Goal: Task Accomplishment & Management: Manage account settings

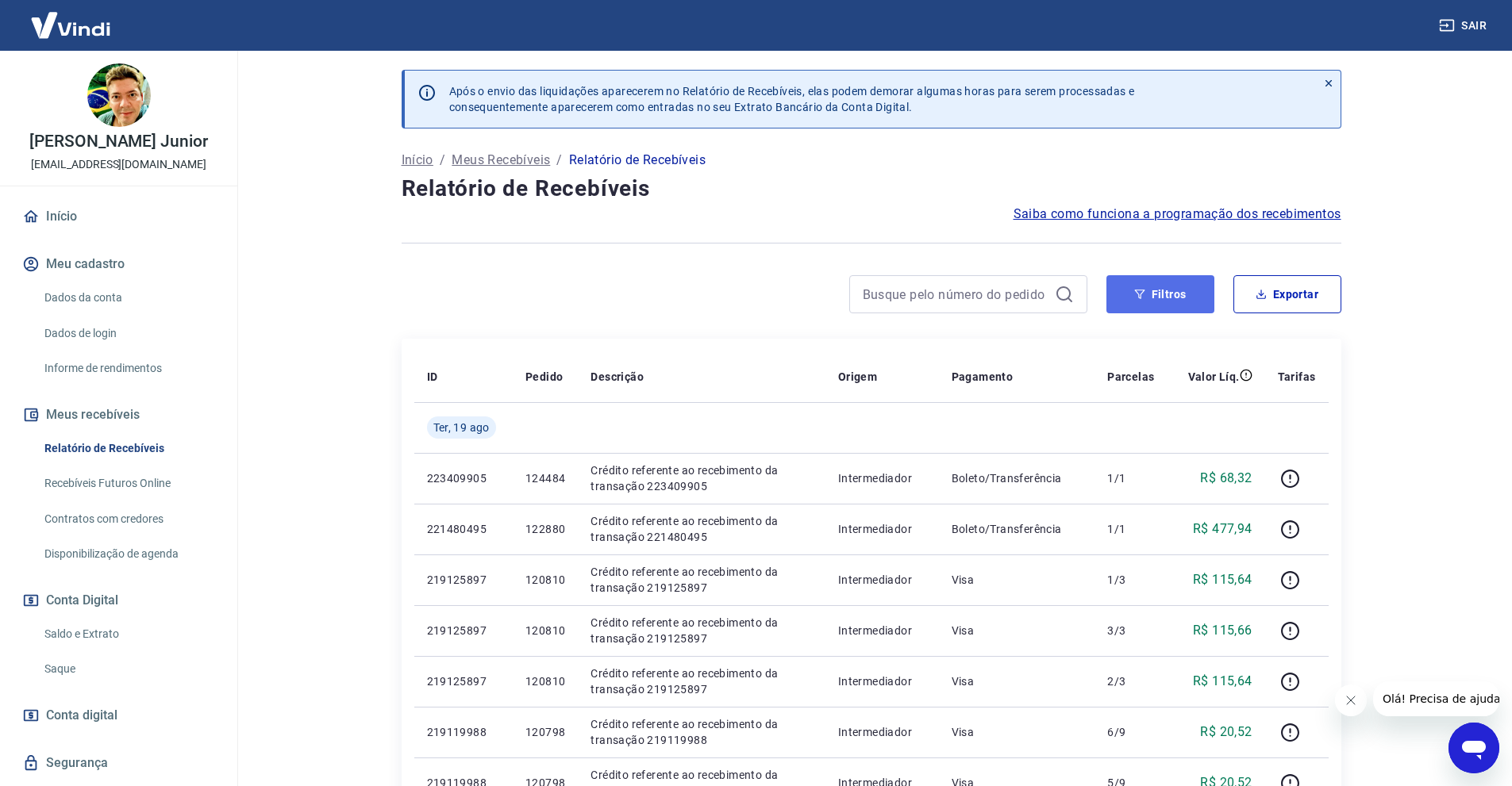
click at [1160, 298] on button "Filtros" at bounding box center [1160, 295] width 108 height 38
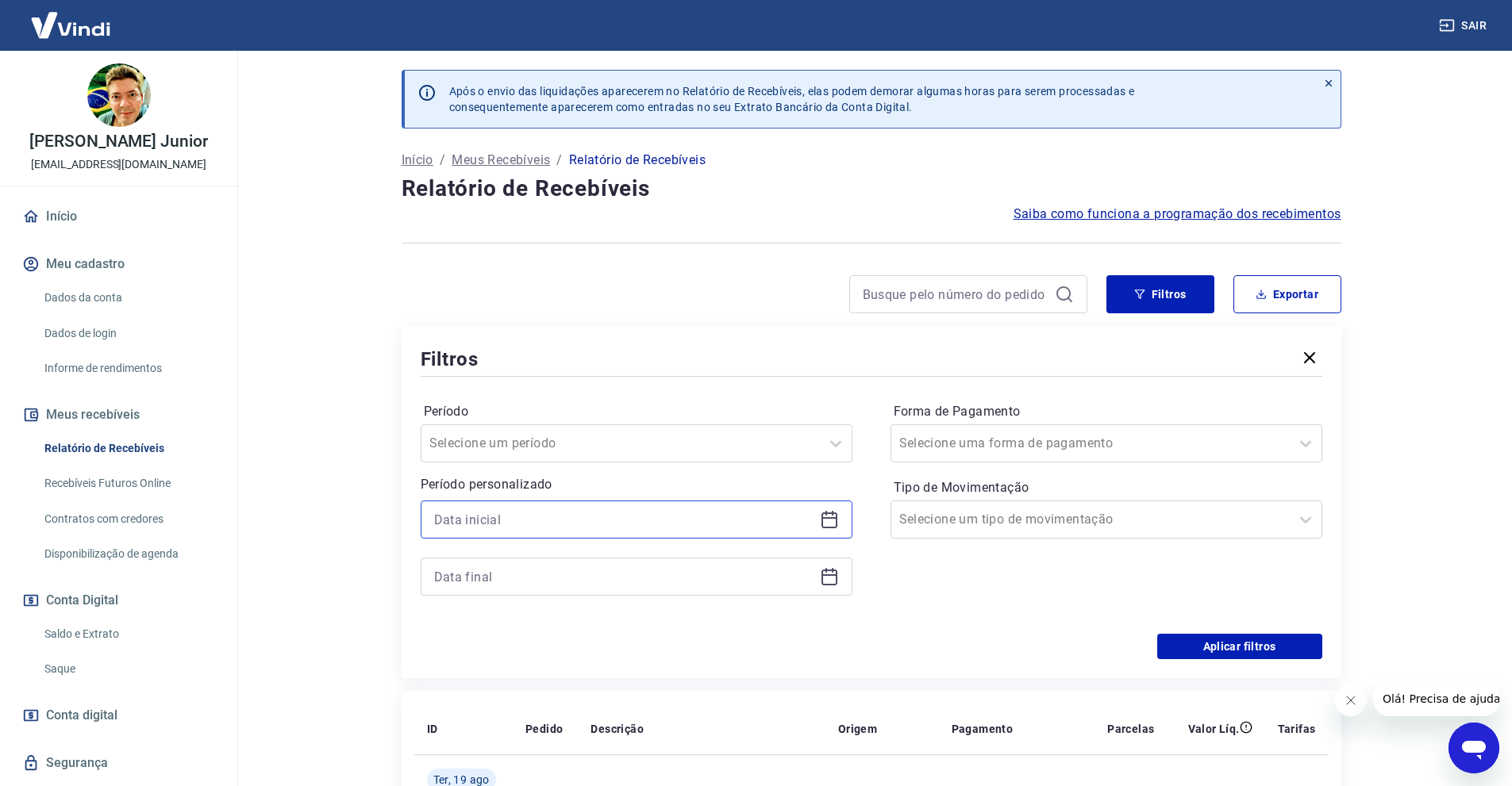
click at [509, 518] on input at bounding box center [624, 519] width 380 height 24
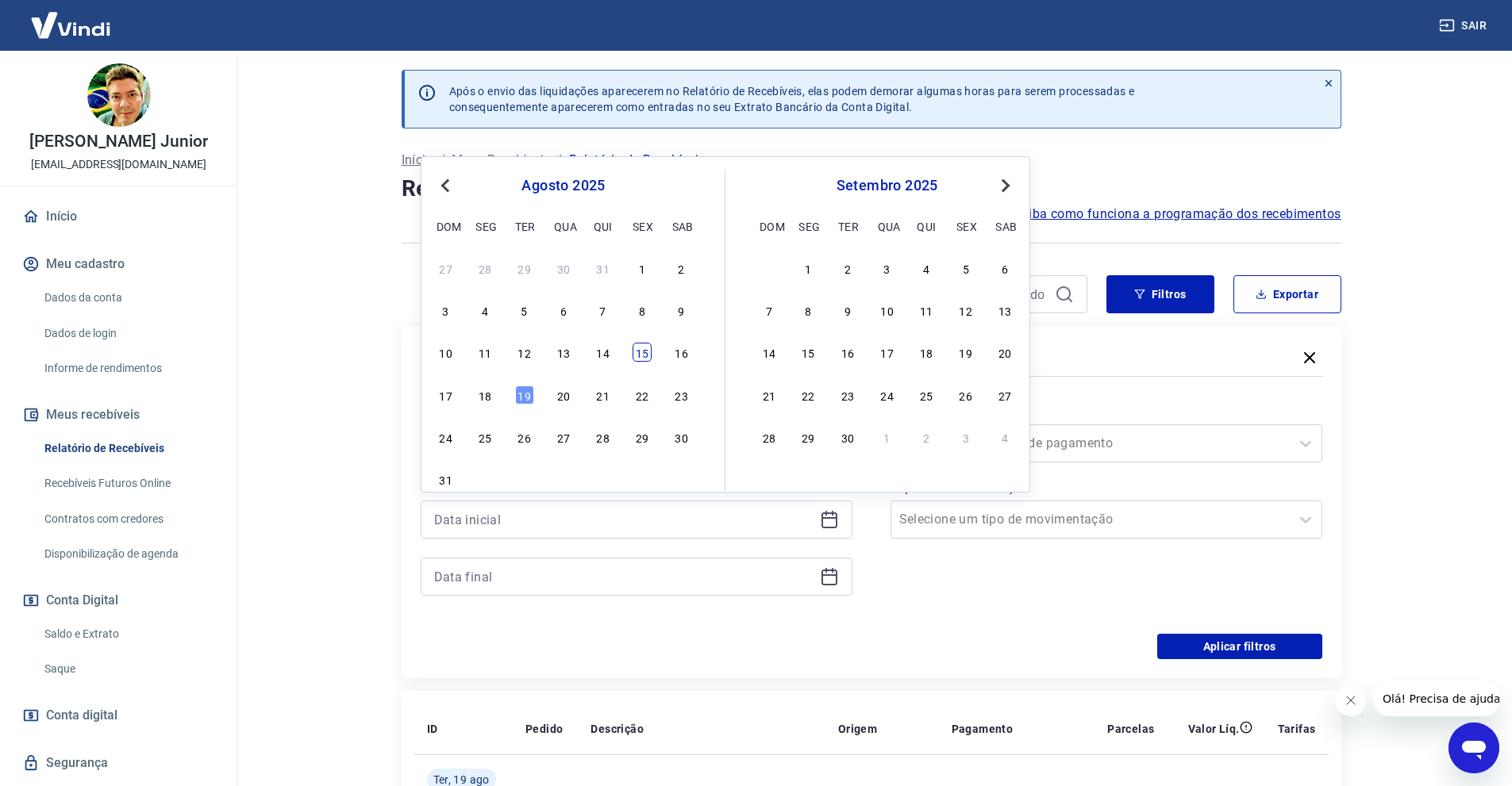
click at [643, 351] on div "15" at bounding box center [642, 352] width 19 height 19
type input "[DATE]"
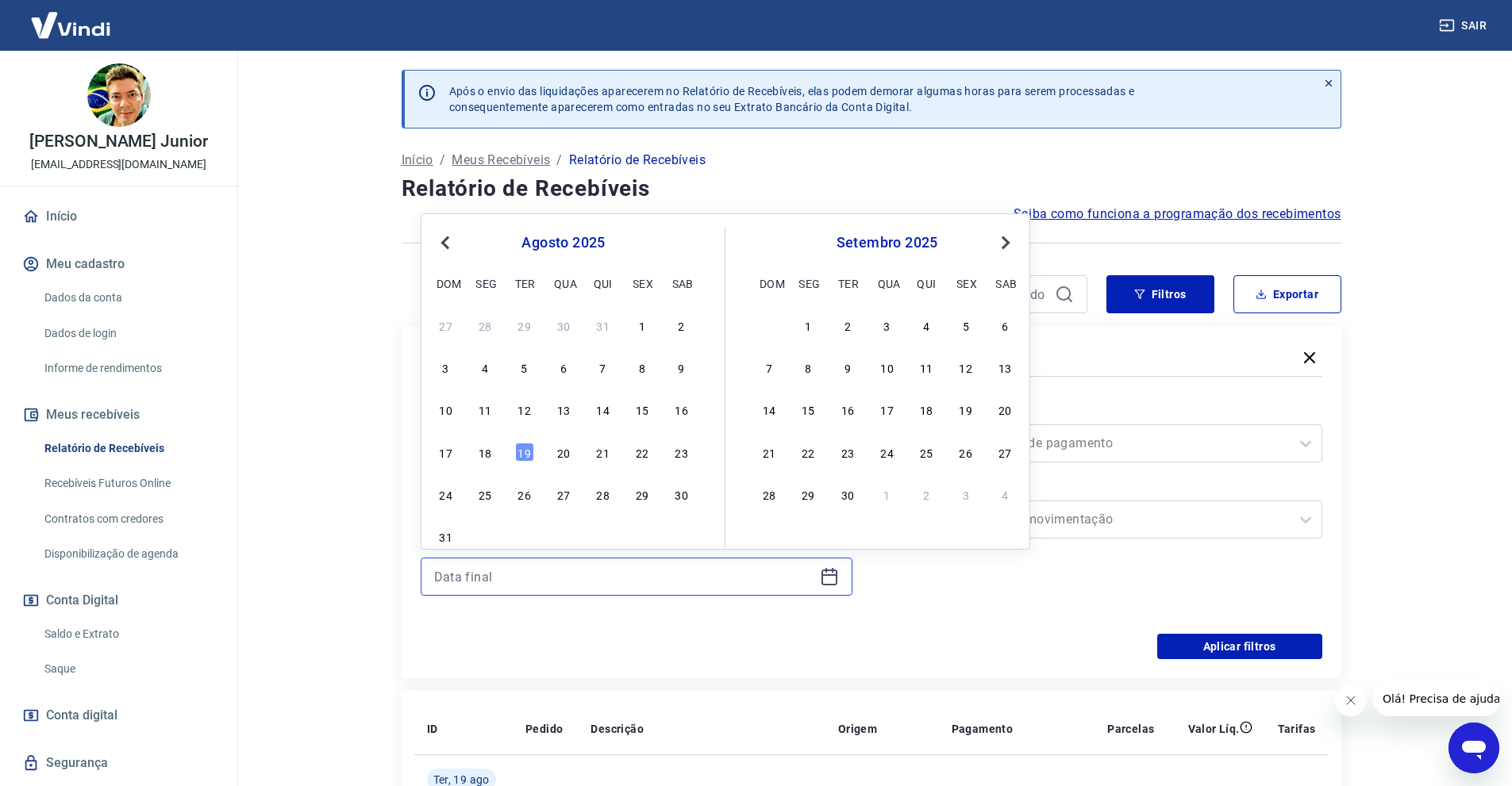
click at [534, 579] on input at bounding box center [624, 577] width 380 height 24
click at [649, 409] on div "15" at bounding box center [642, 410] width 19 height 19
type input "[DATE]"
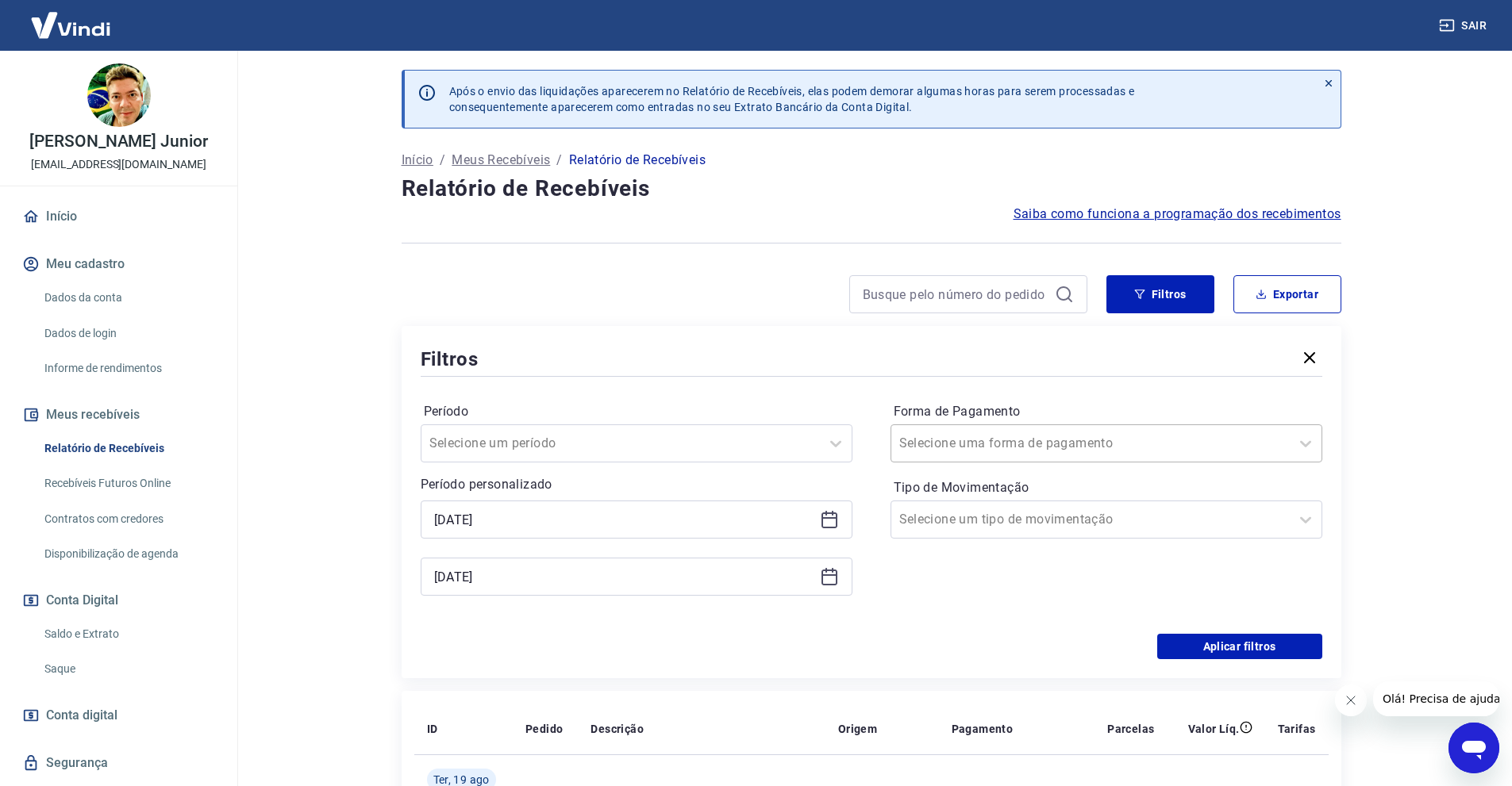
click at [1127, 439] on div at bounding box center [1091, 443] width 383 height 22
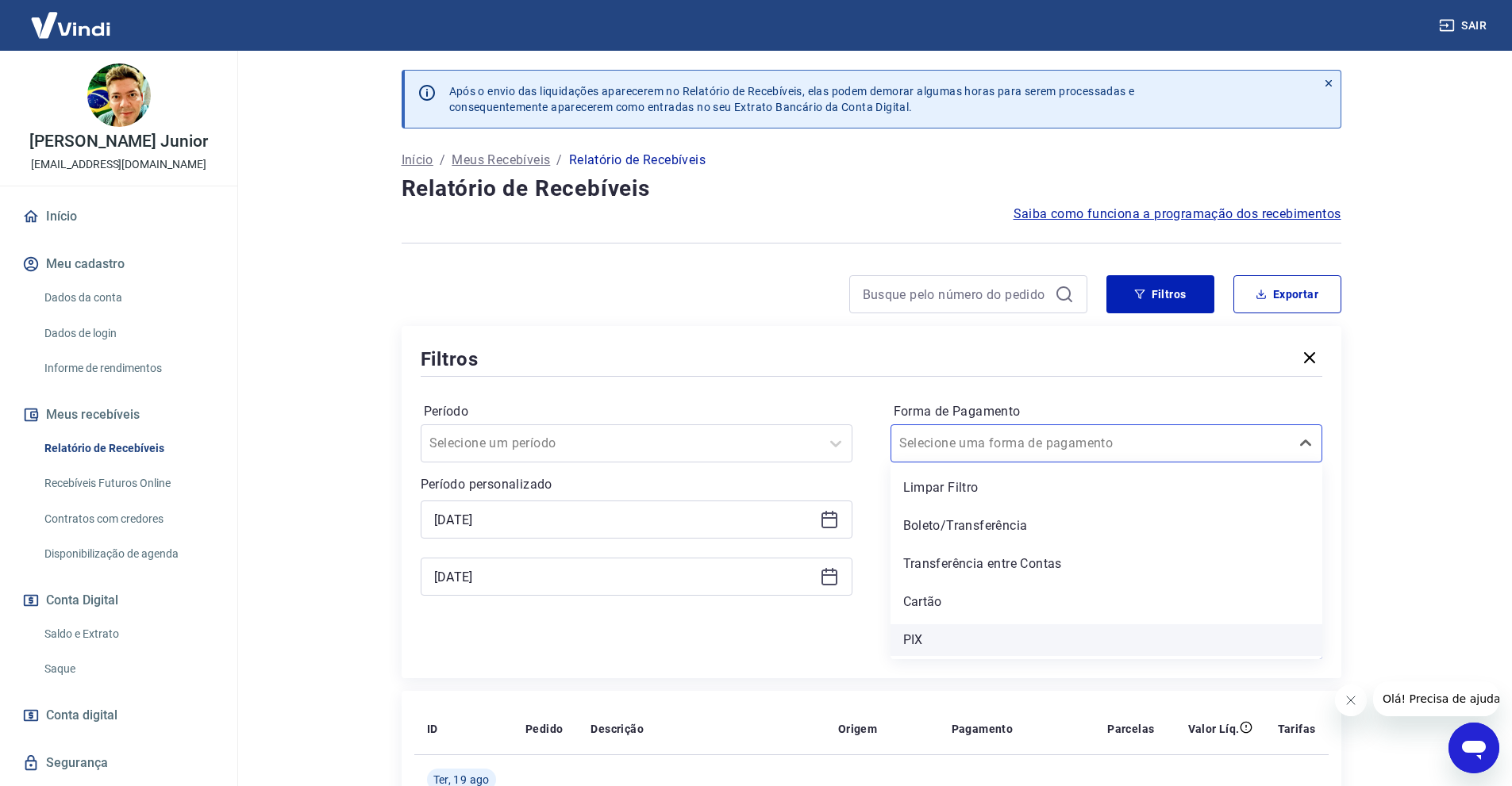
click at [1015, 632] on div "PIX" at bounding box center [1106, 640] width 432 height 32
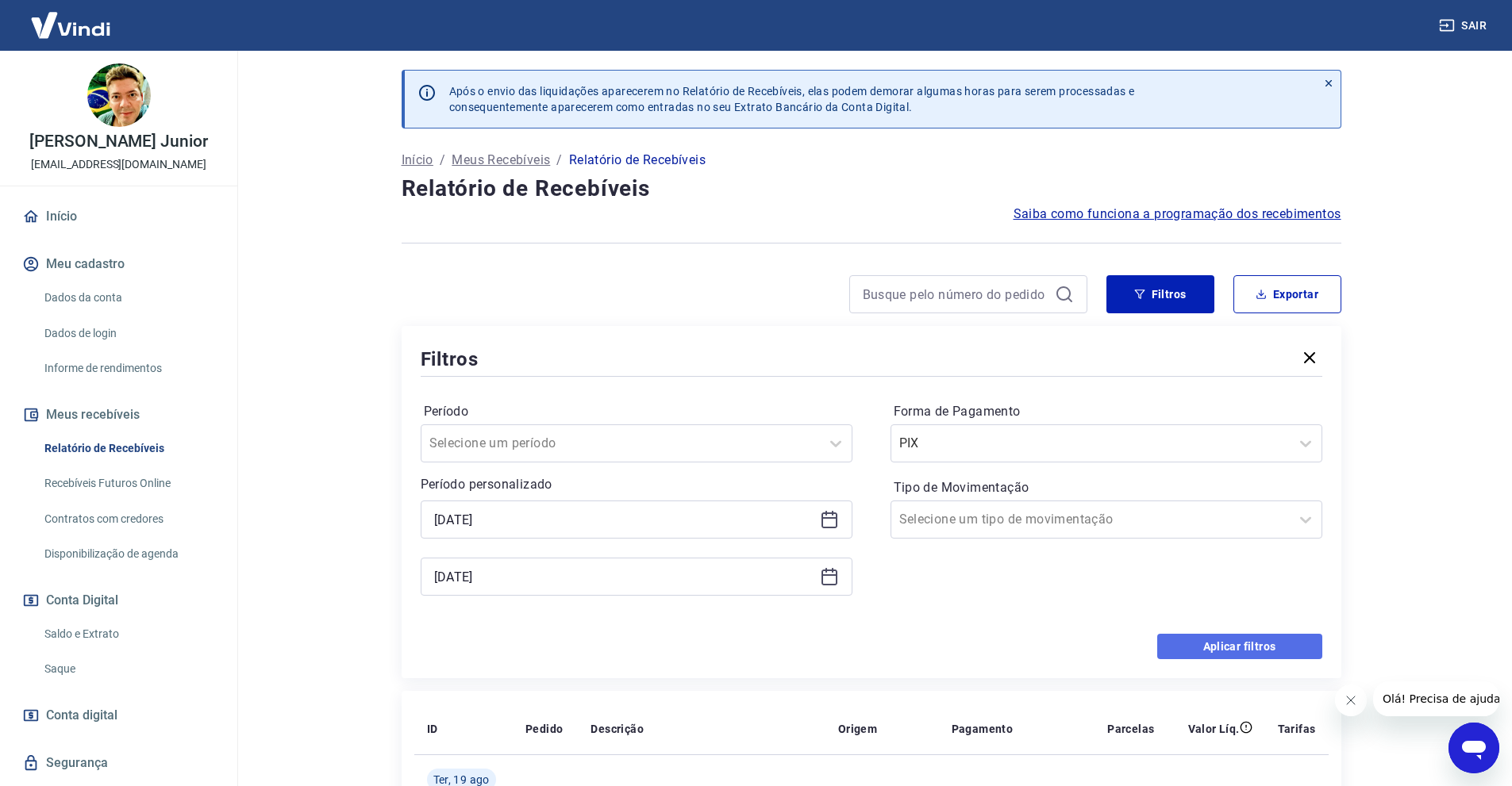
click at [1186, 647] on button "Aplicar filtros" at bounding box center [1240, 647] width 165 height 26
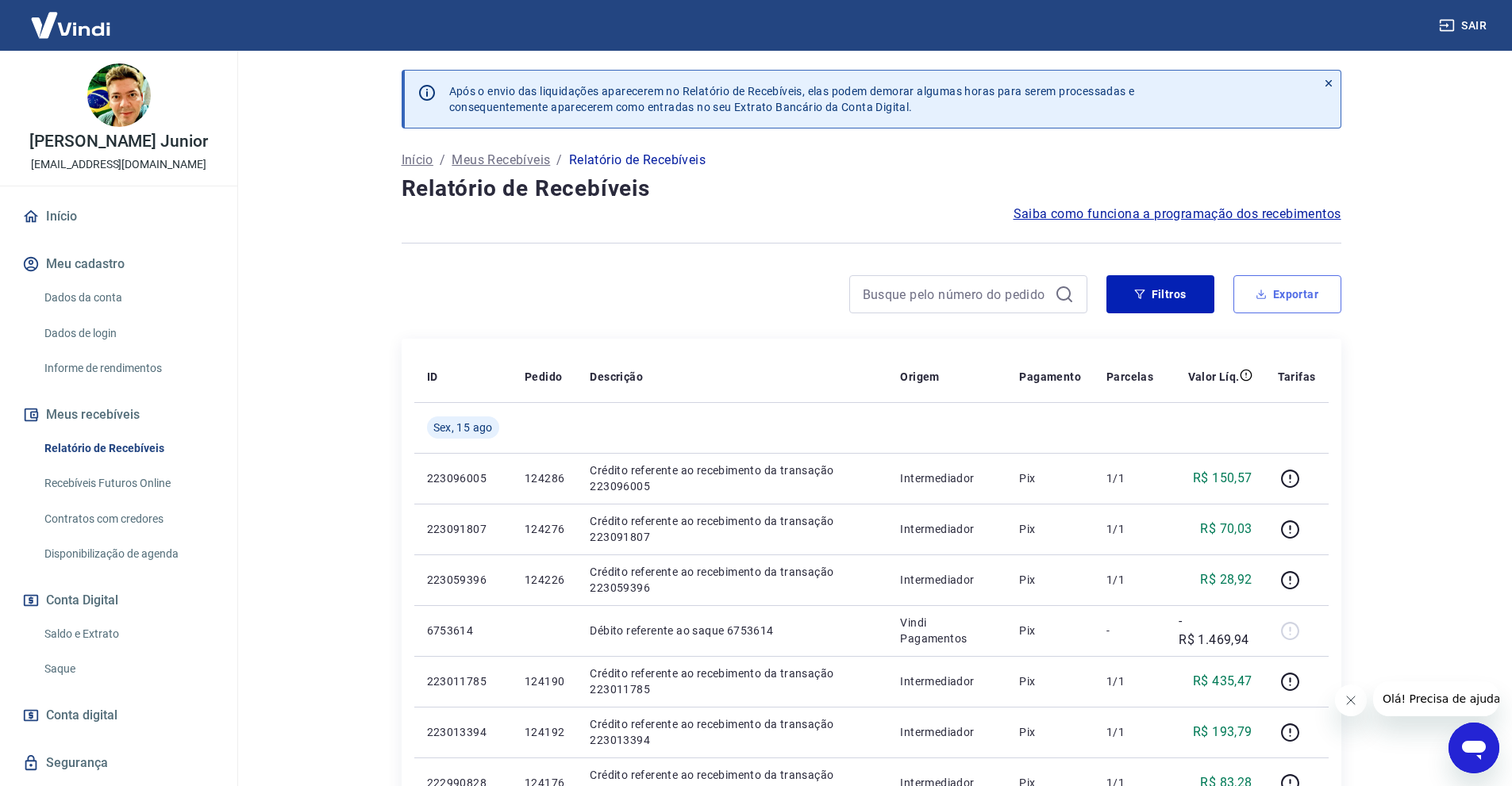
click at [1295, 302] on button "Exportar" at bounding box center [1288, 295] width 108 height 38
type input "[DATE]"
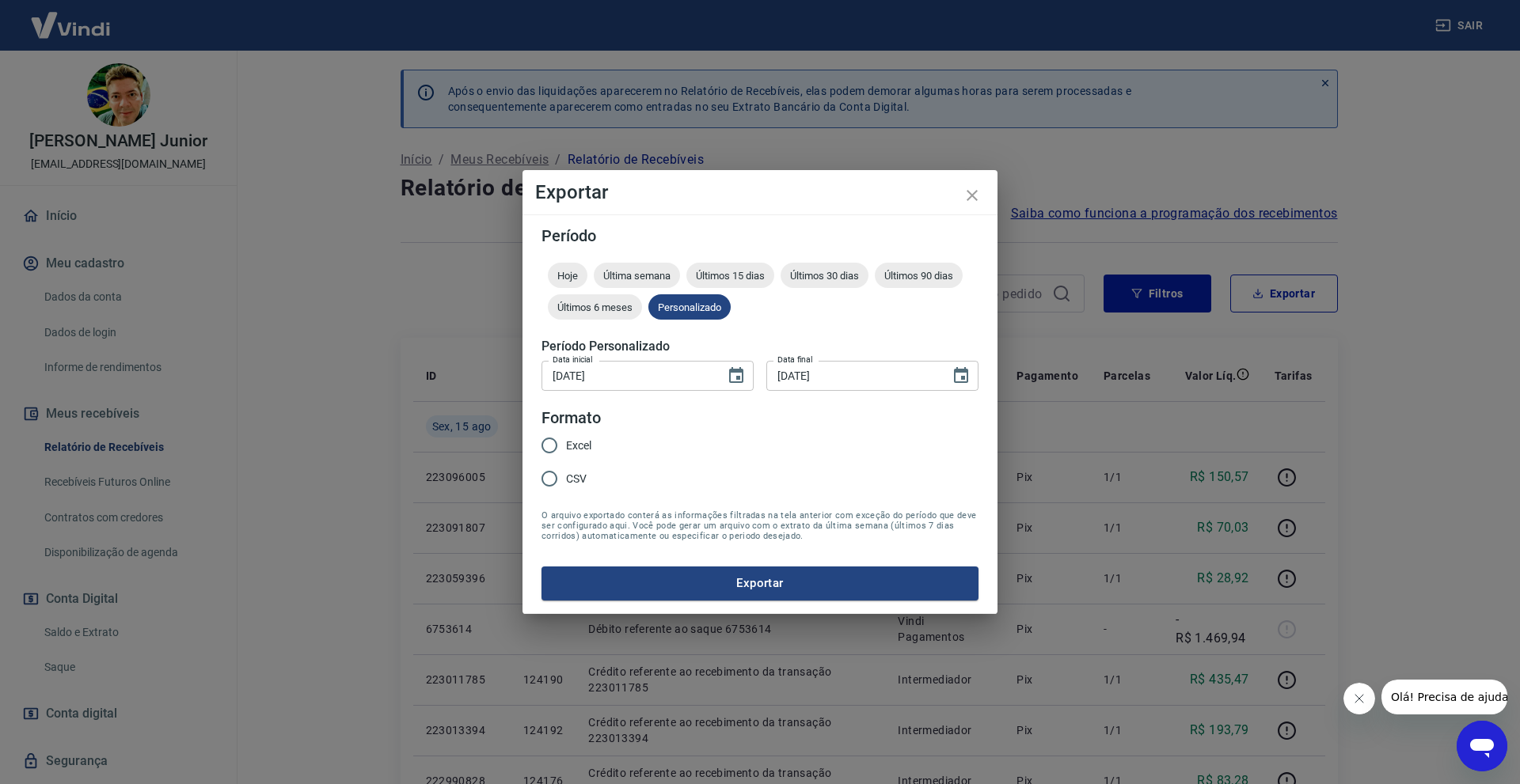
click at [550, 475] on input "CSV" at bounding box center [550, 479] width 34 height 34
radio input "true"
click at [672, 585] on button "Exportar" at bounding box center [760, 584] width 437 height 34
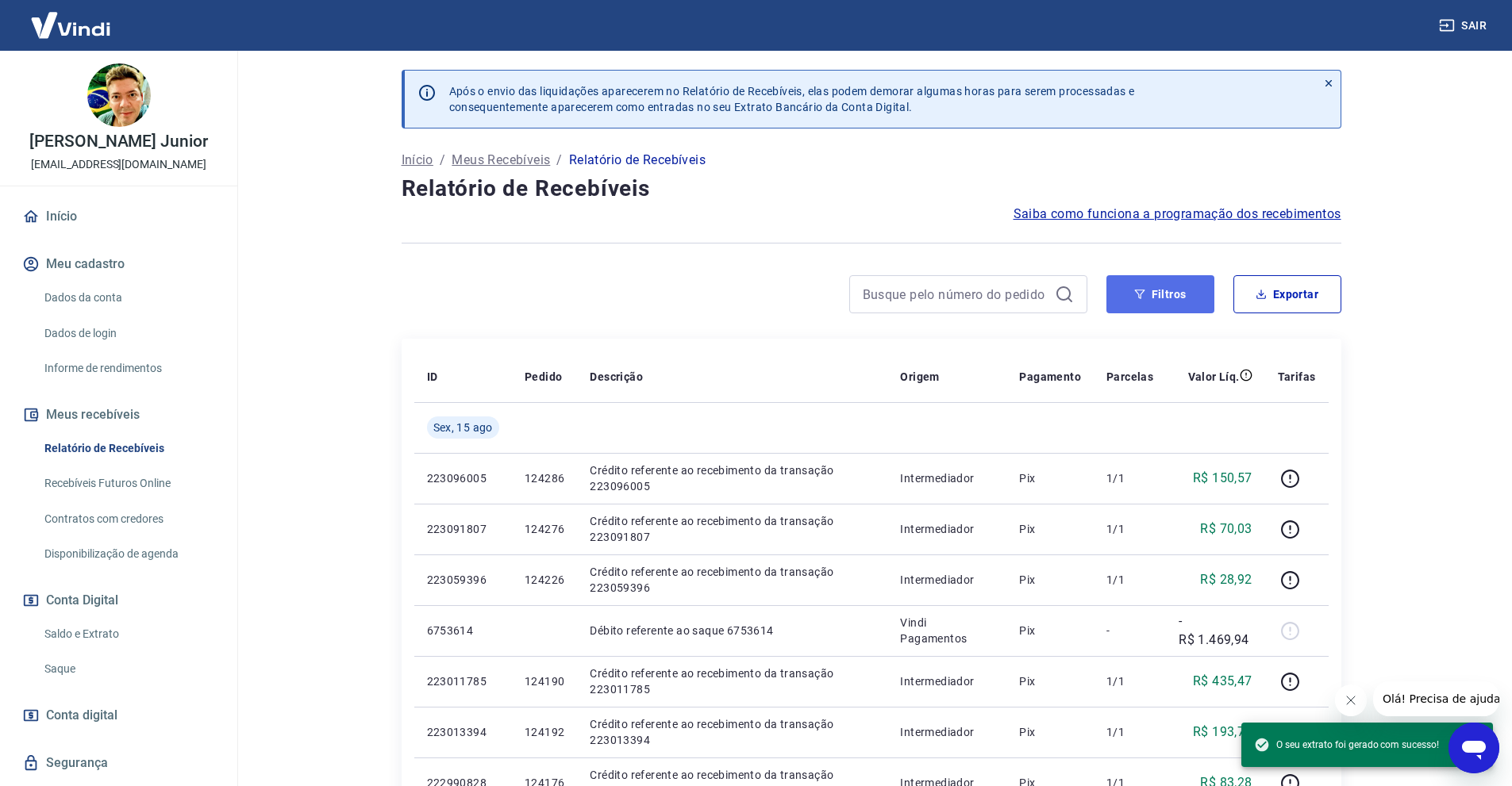
click at [1198, 284] on button "Filtros" at bounding box center [1160, 295] width 108 height 38
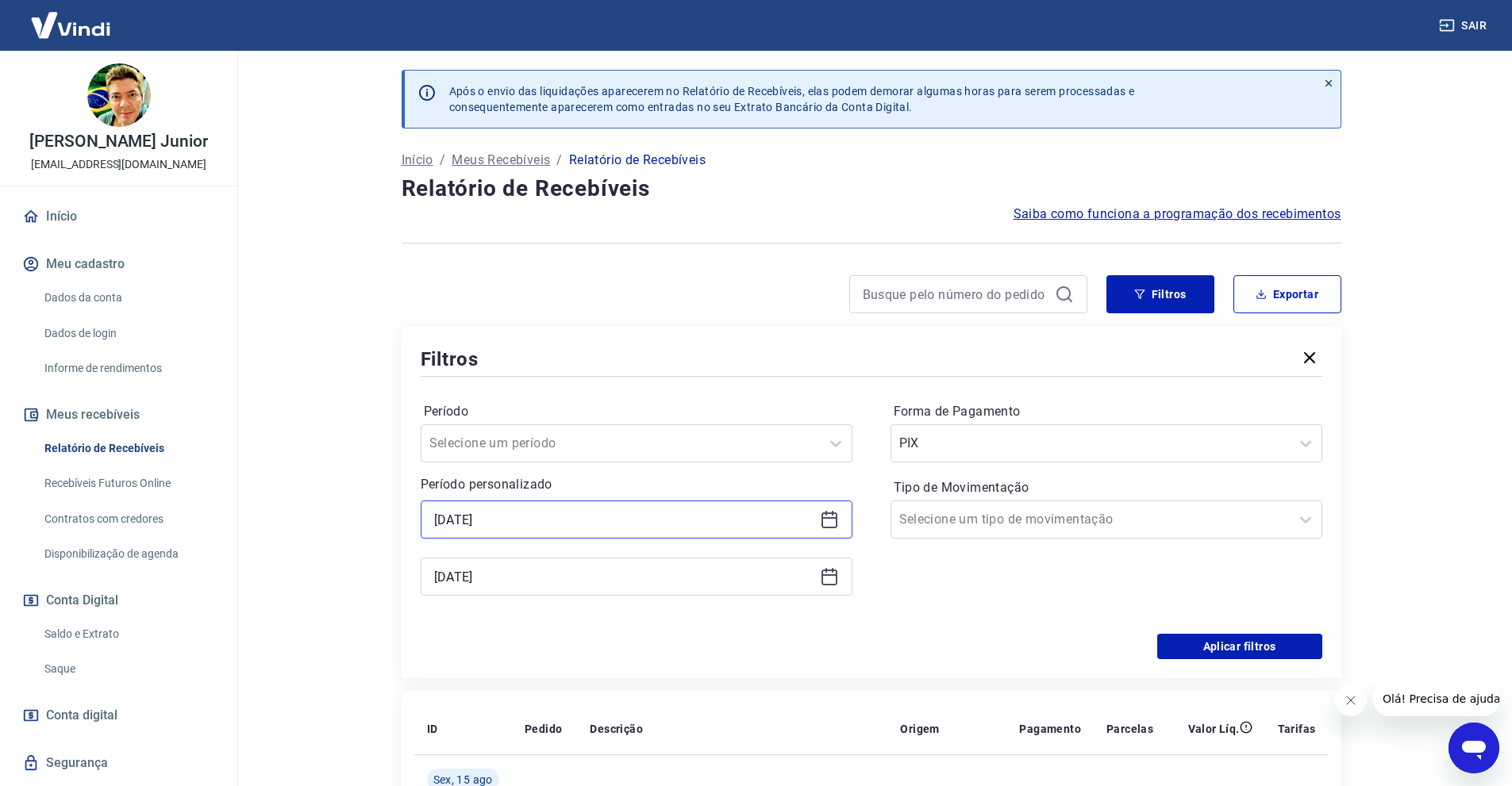
click at [460, 521] on input "[DATE]" at bounding box center [624, 519] width 380 height 24
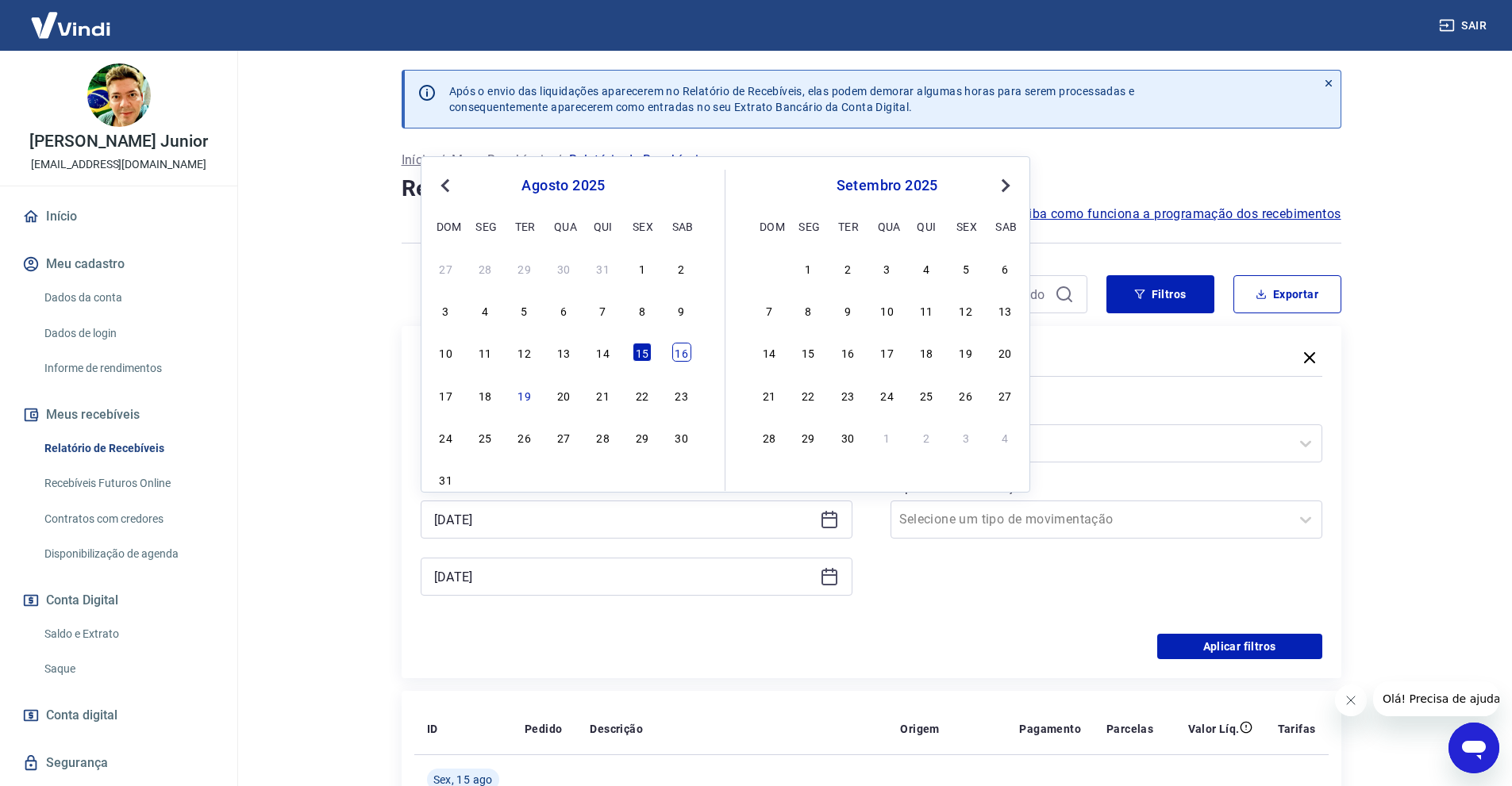
click at [679, 348] on div "16" at bounding box center [682, 352] width 19 height 19
type input "[DATE]"
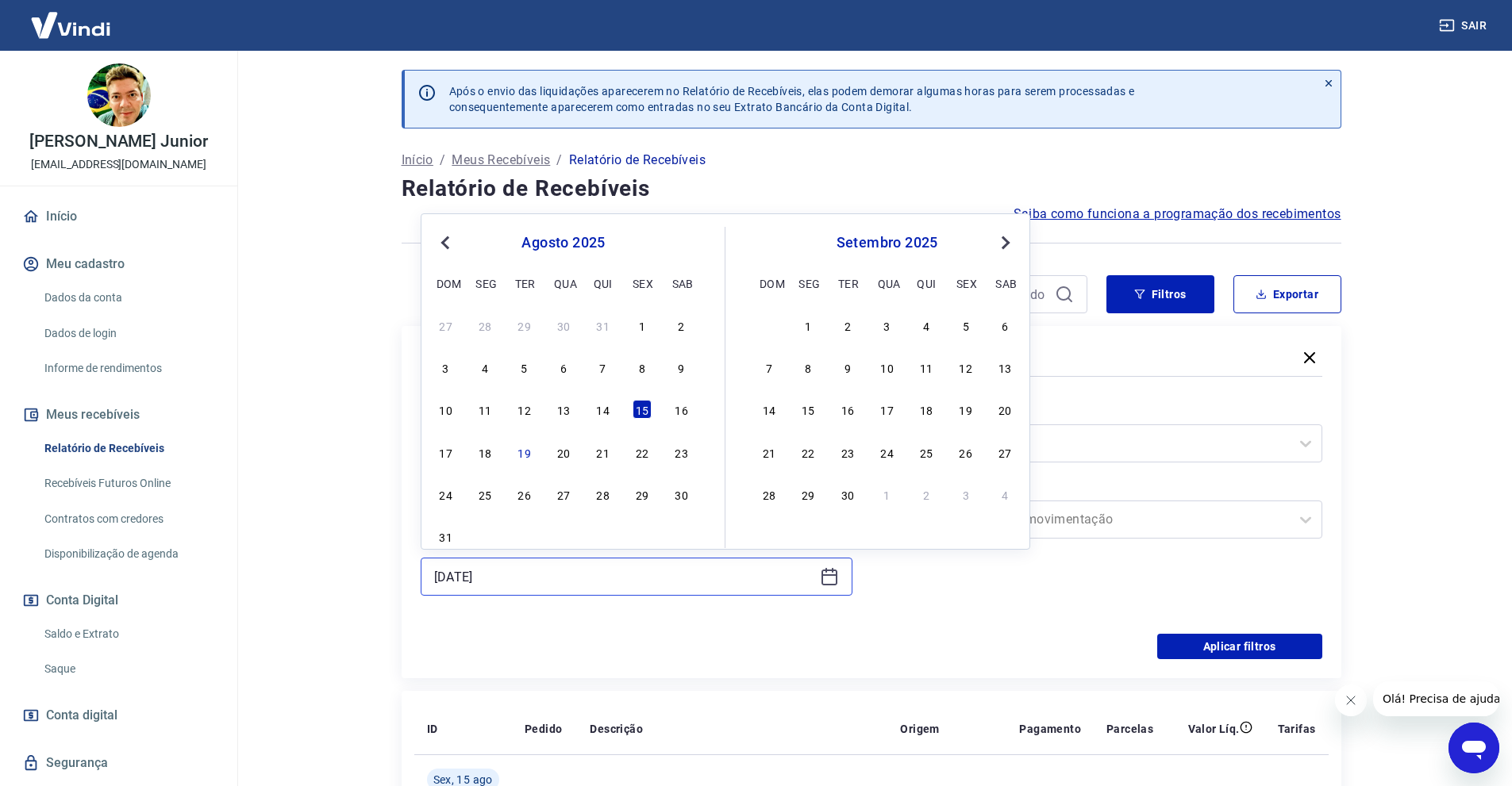
click at [455, 574] on input "[DATE]" at bounding box center [624, 577] width 380 height 24
click at [486, 453] on div "18" at bounding box center [485, 452] width 19 height 19
type input "[DATE]"
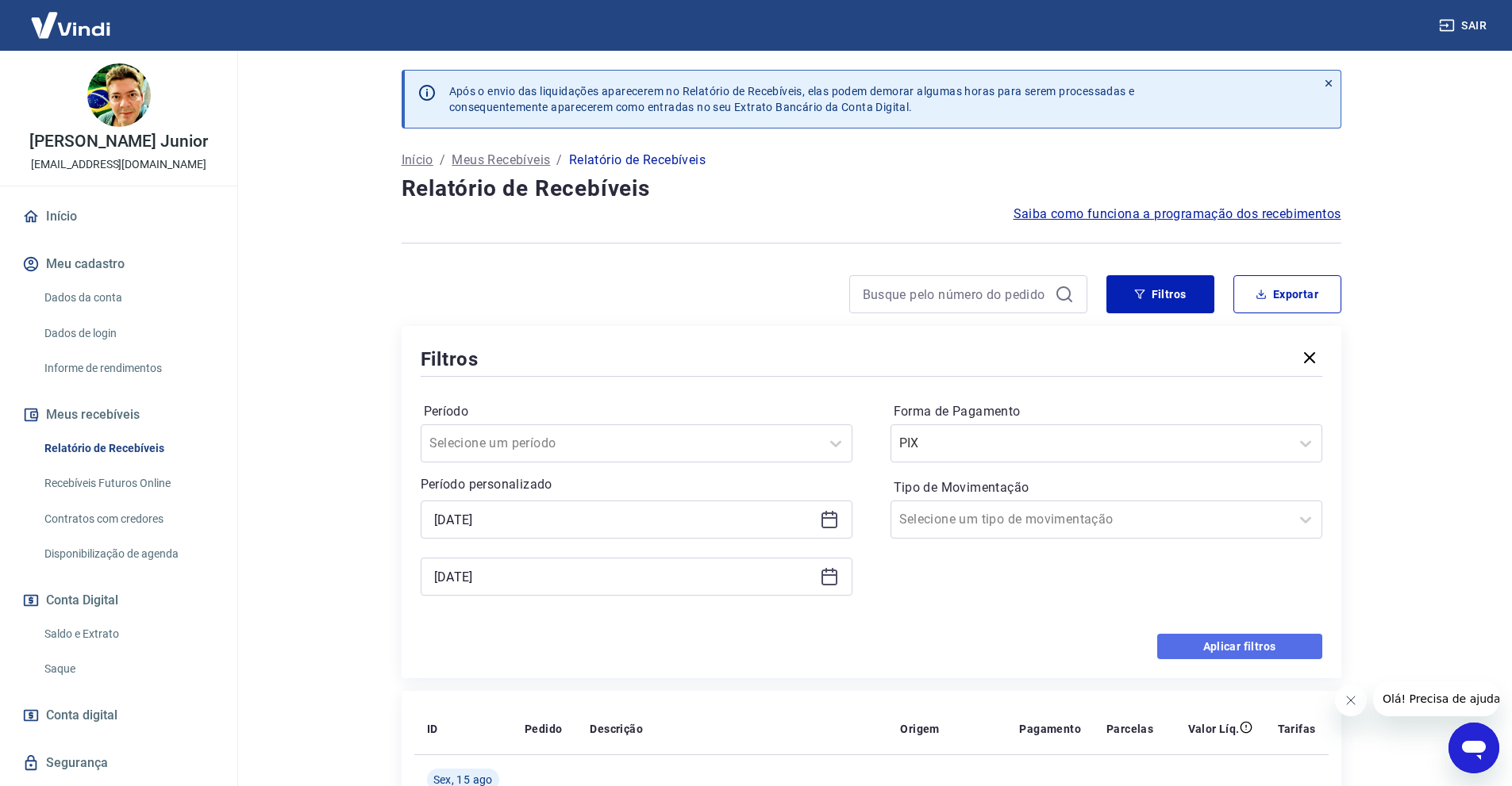
click at [1227, 647] on button "Aplicar filtros" at bounding box center [1240, 647] width 165 height 26
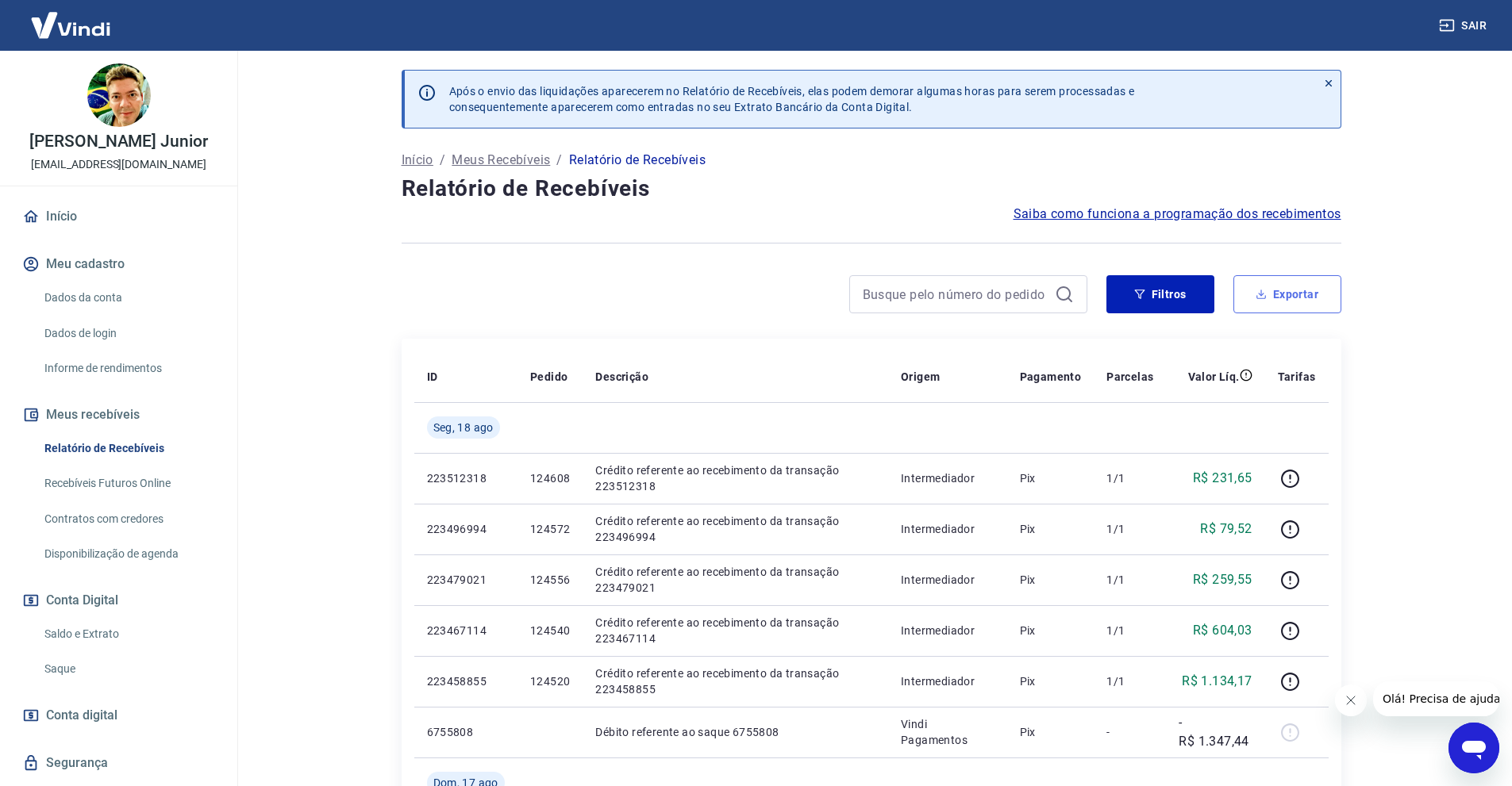
click at [1326, 291] on button "Exportar" at bounding box center [1288, 295] width 108 height 38
type input "[DATE]"
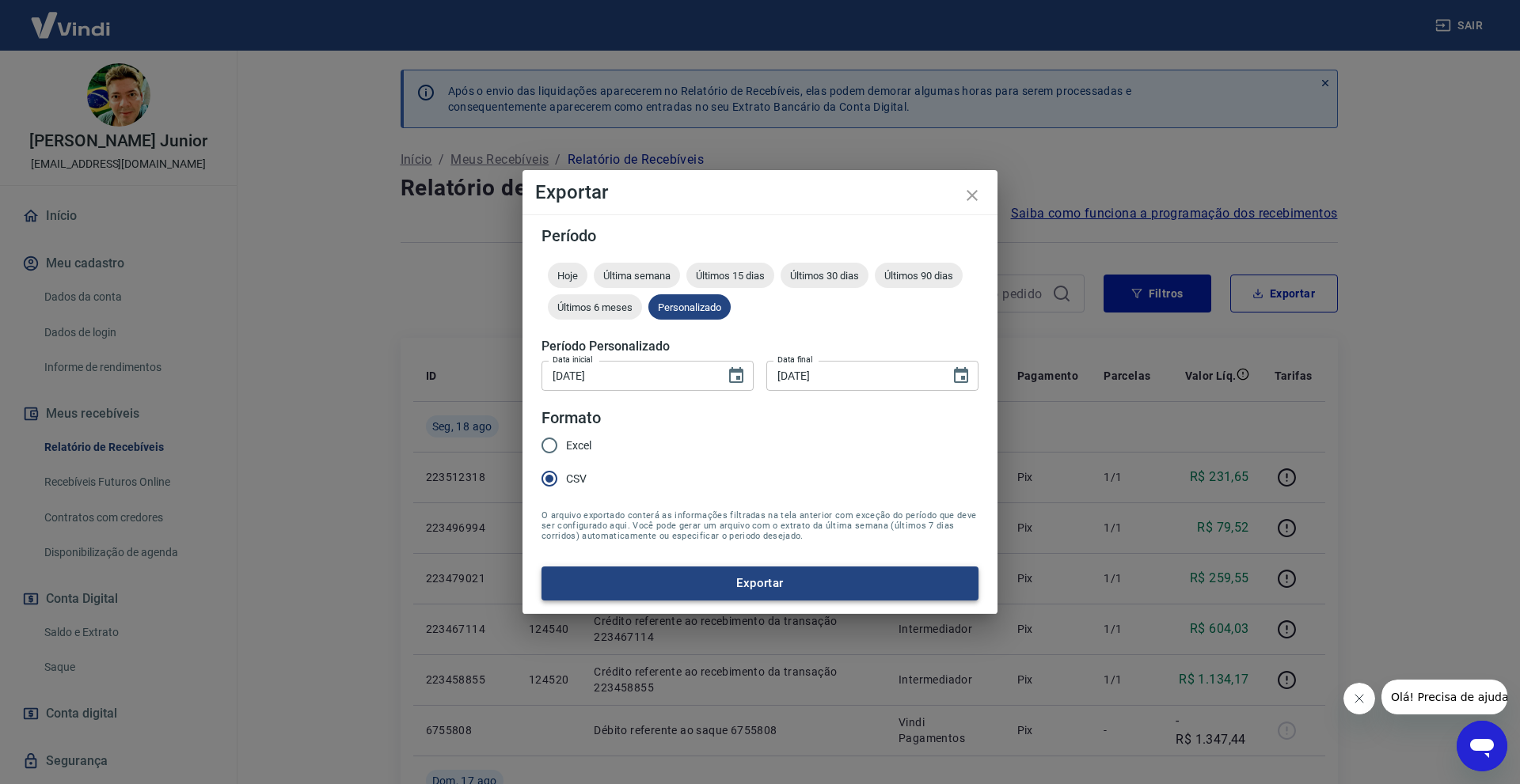
click at [682, 576] on button "Exportar" at bounding box center [760, 584] width 437 height 34
